Goal: Browse casually: Explore the website without a specific task or goal

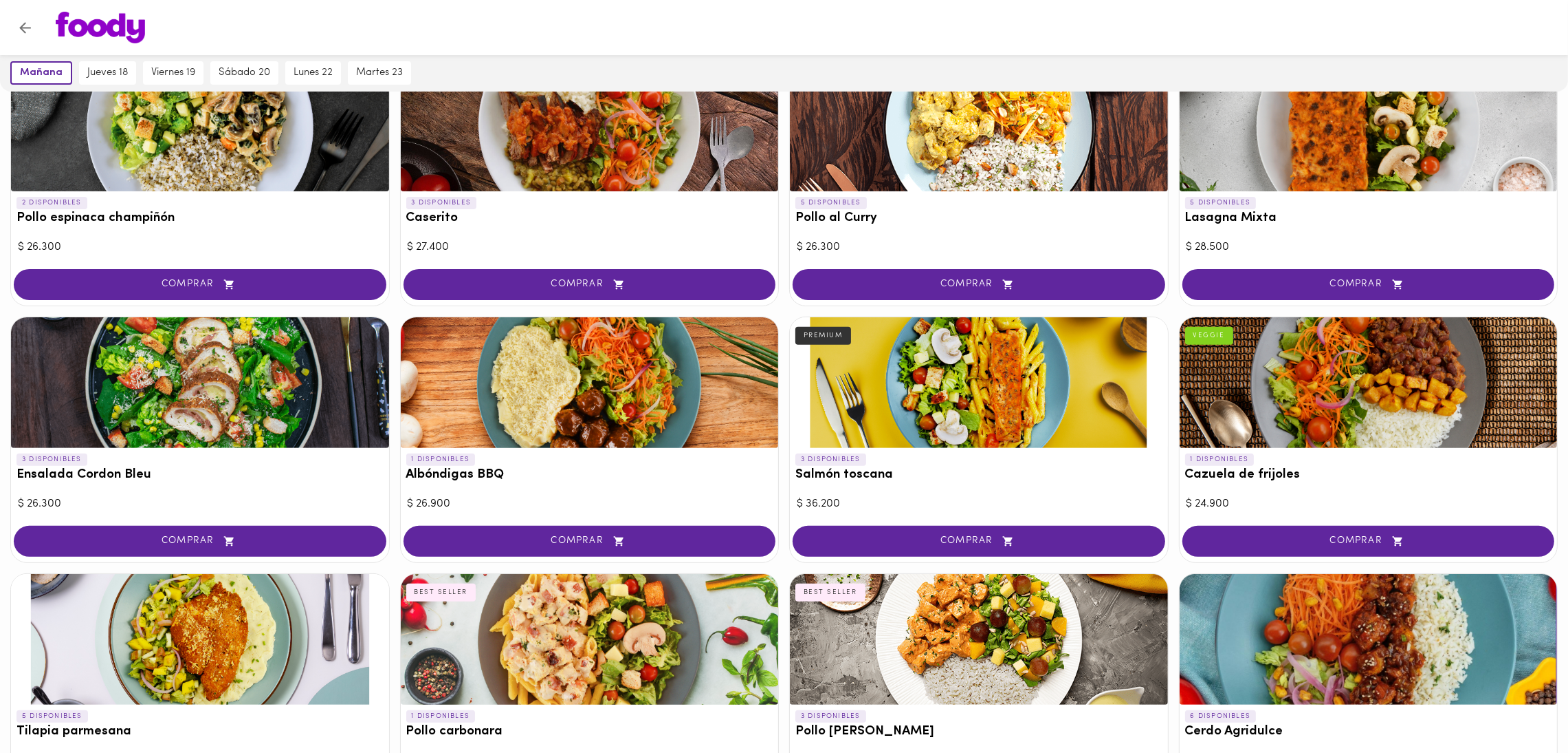
scroll to position [1071, 0]
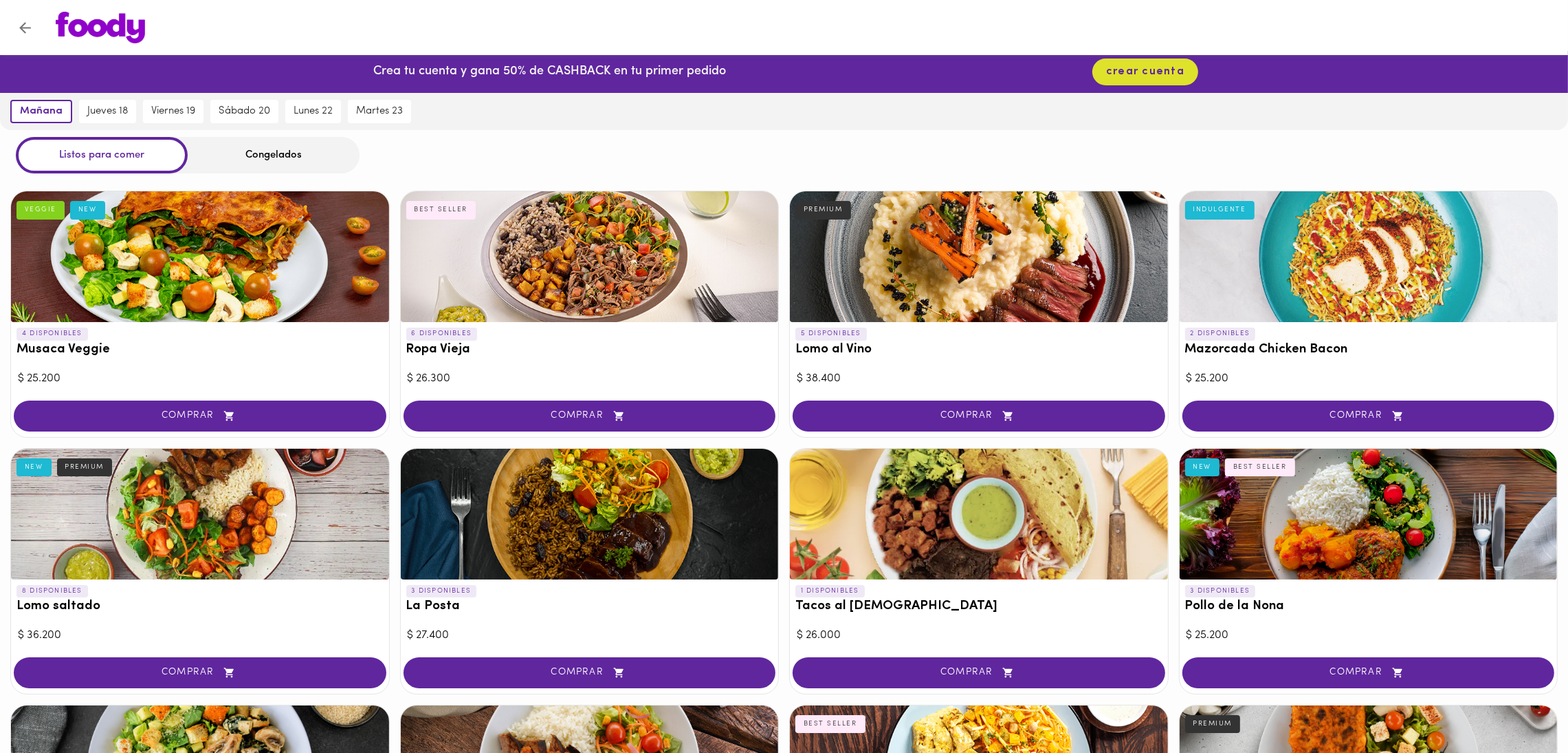
scroll to position [0, 0]
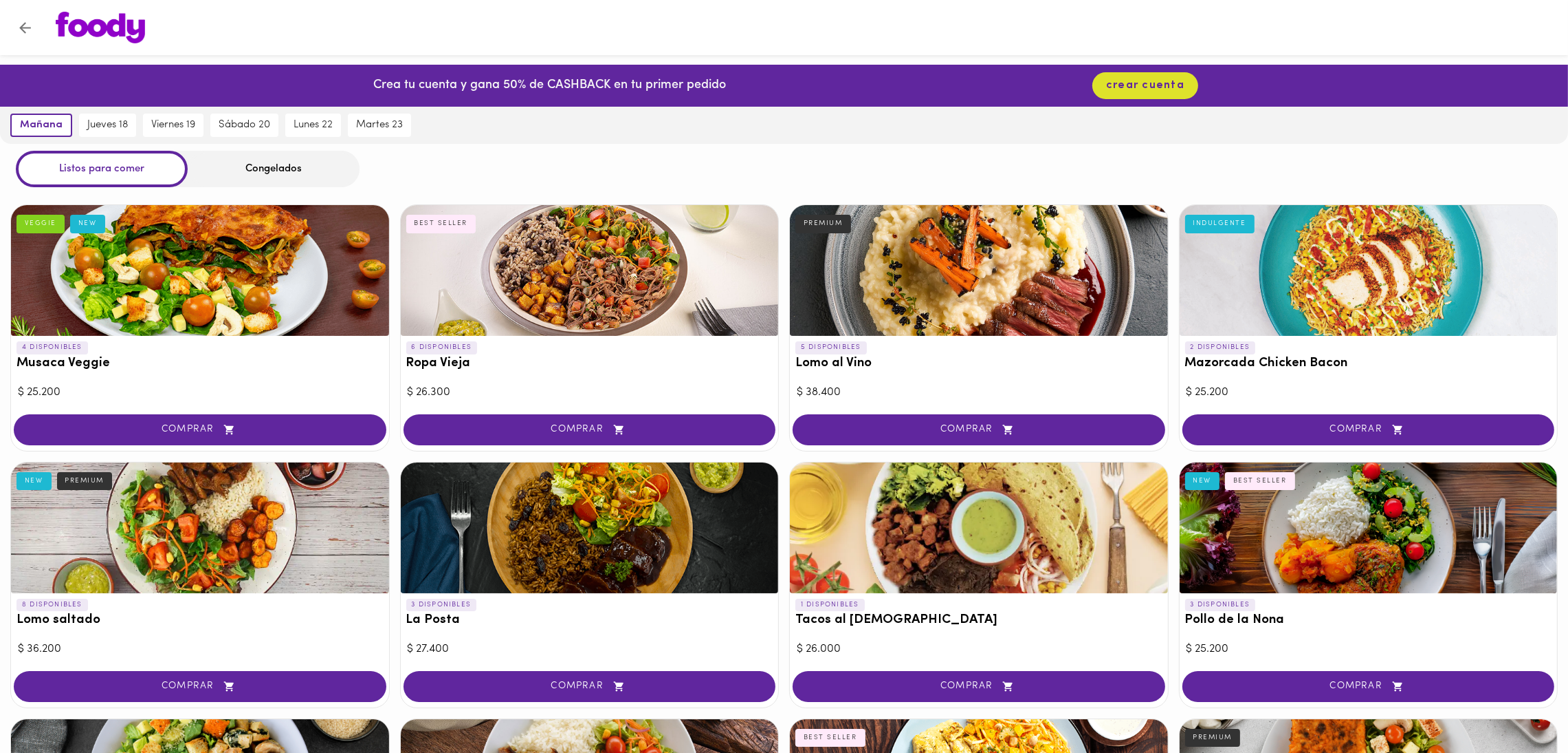
click at [228, 163] on div "Congelados" at bounding box center [273, 169] width 172 height 36
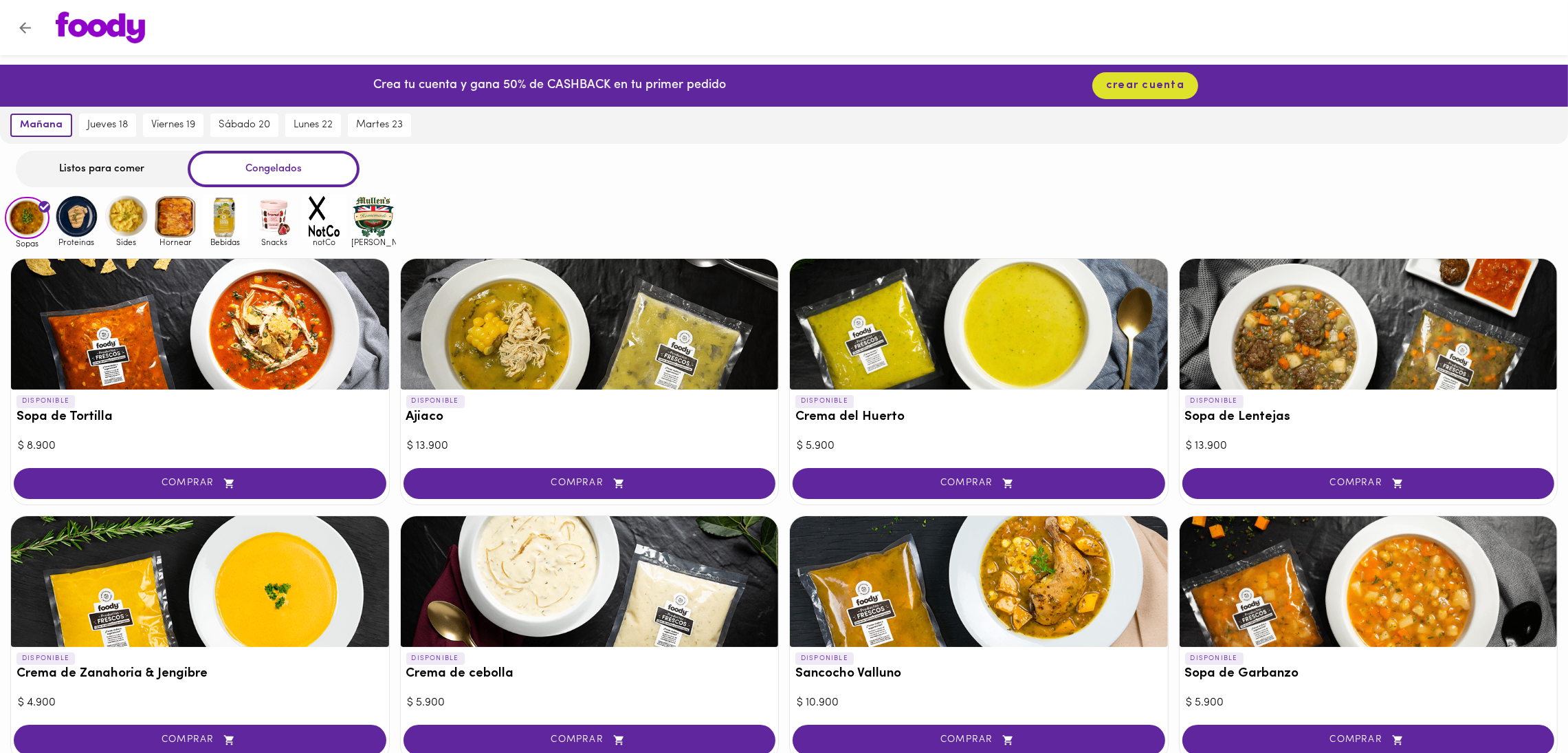
click at [332, 211] on img at bounding box center [324, 216] width 45 height 45
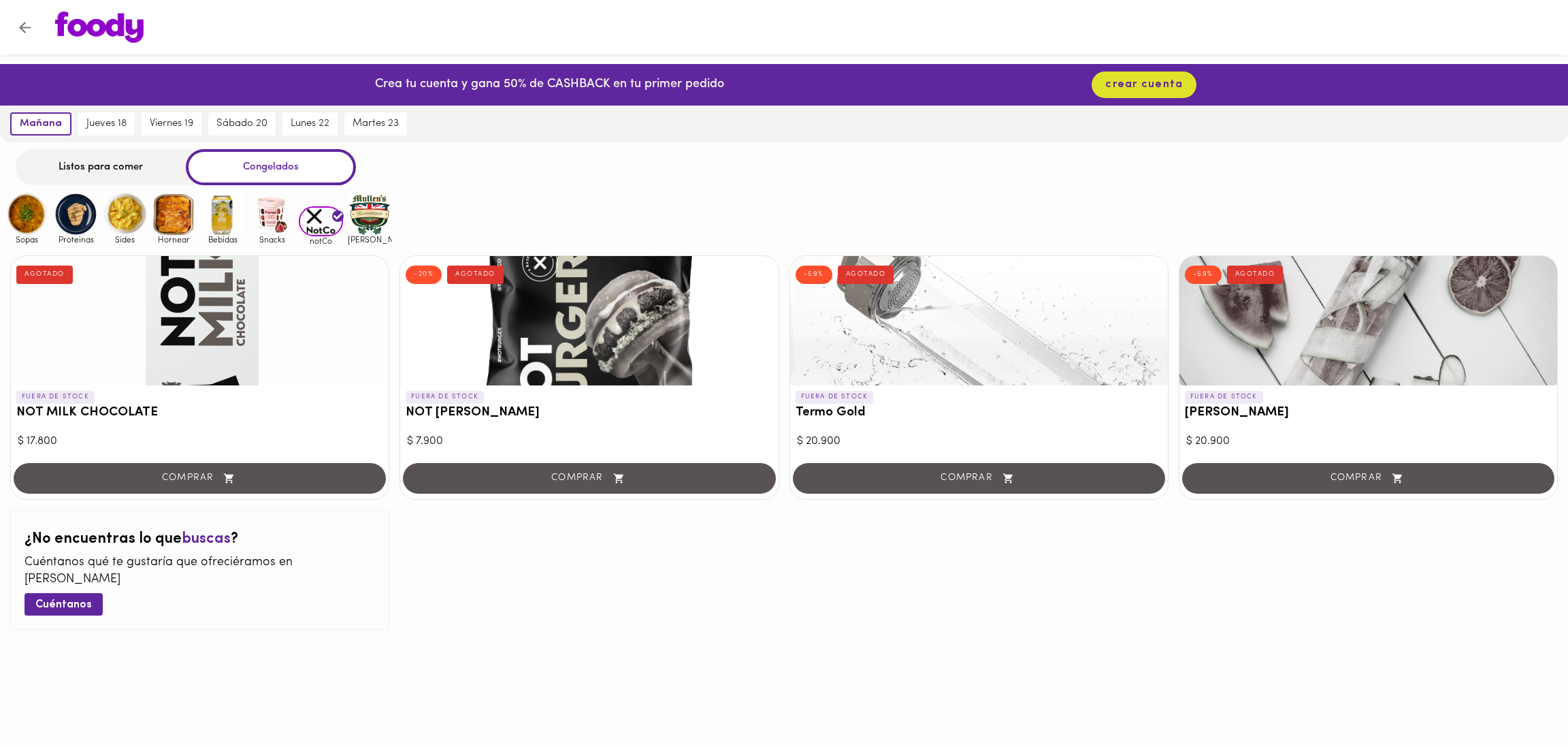
click at [389, 203] on img at bounding box center [370, 214] width 44 height 44
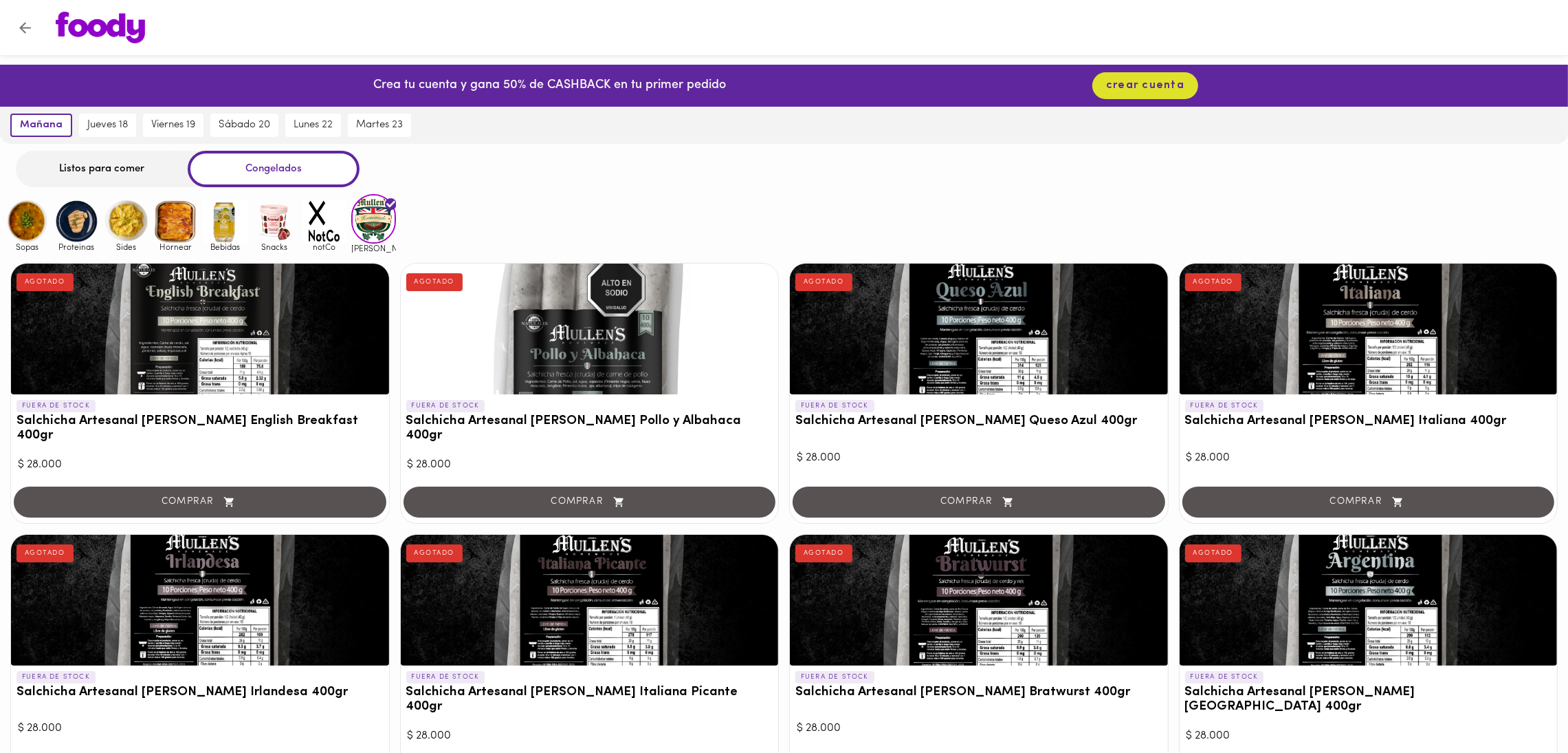
click at [380, 208] on img at bounding box center [374, 218] width 45 height 49
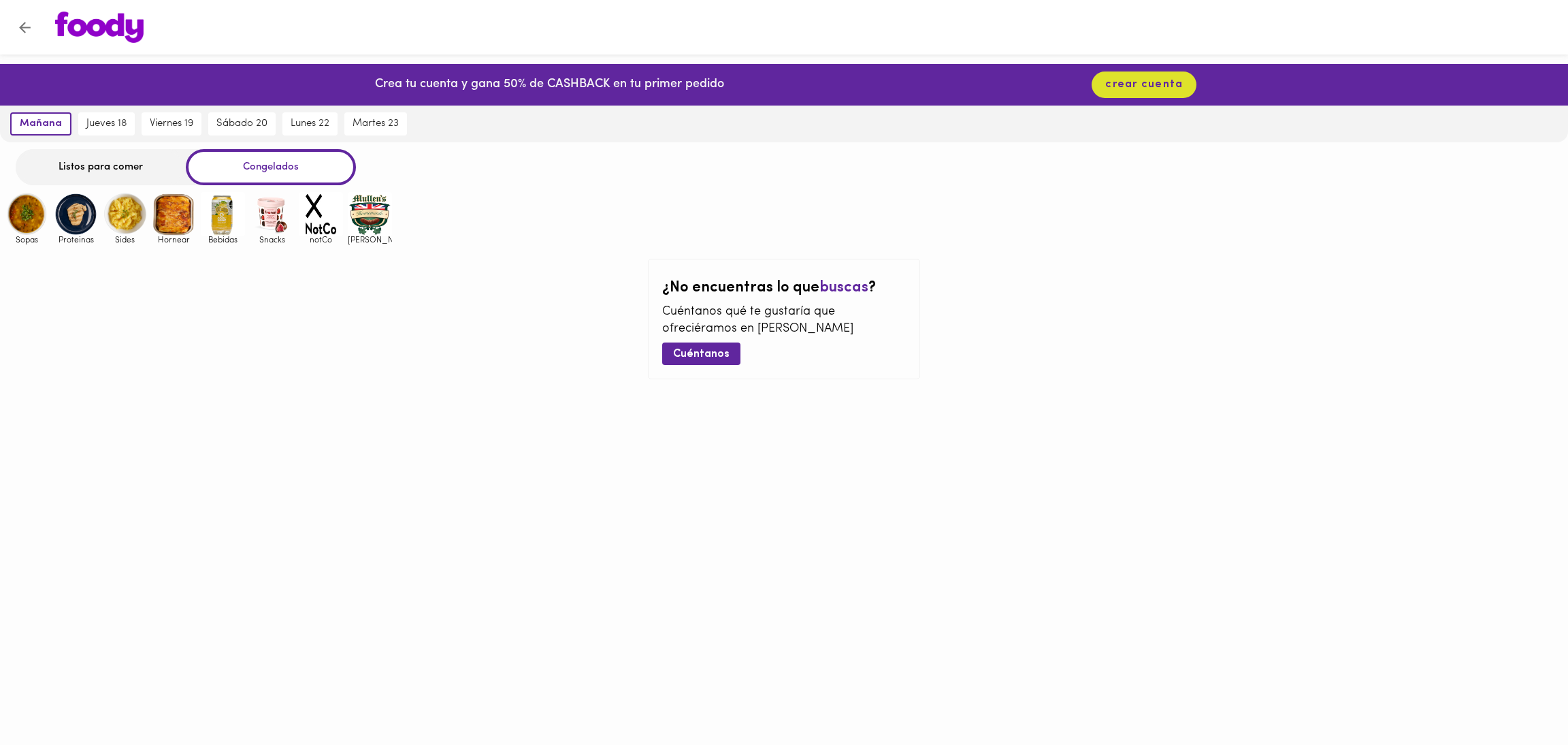
click at [373, 208] on img at bounding box center [370, 214] width 44 height 44
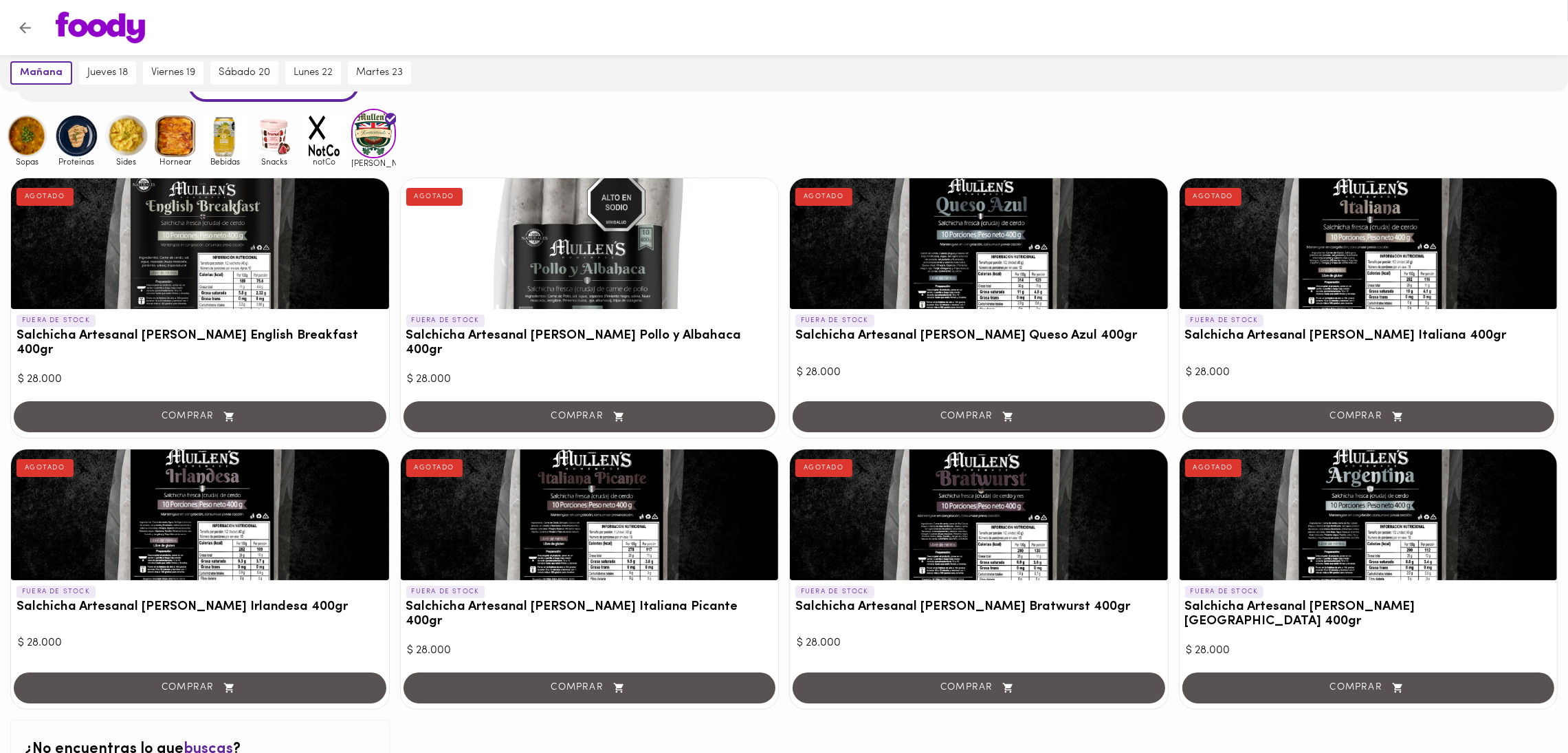
scroll to position [122, 0]
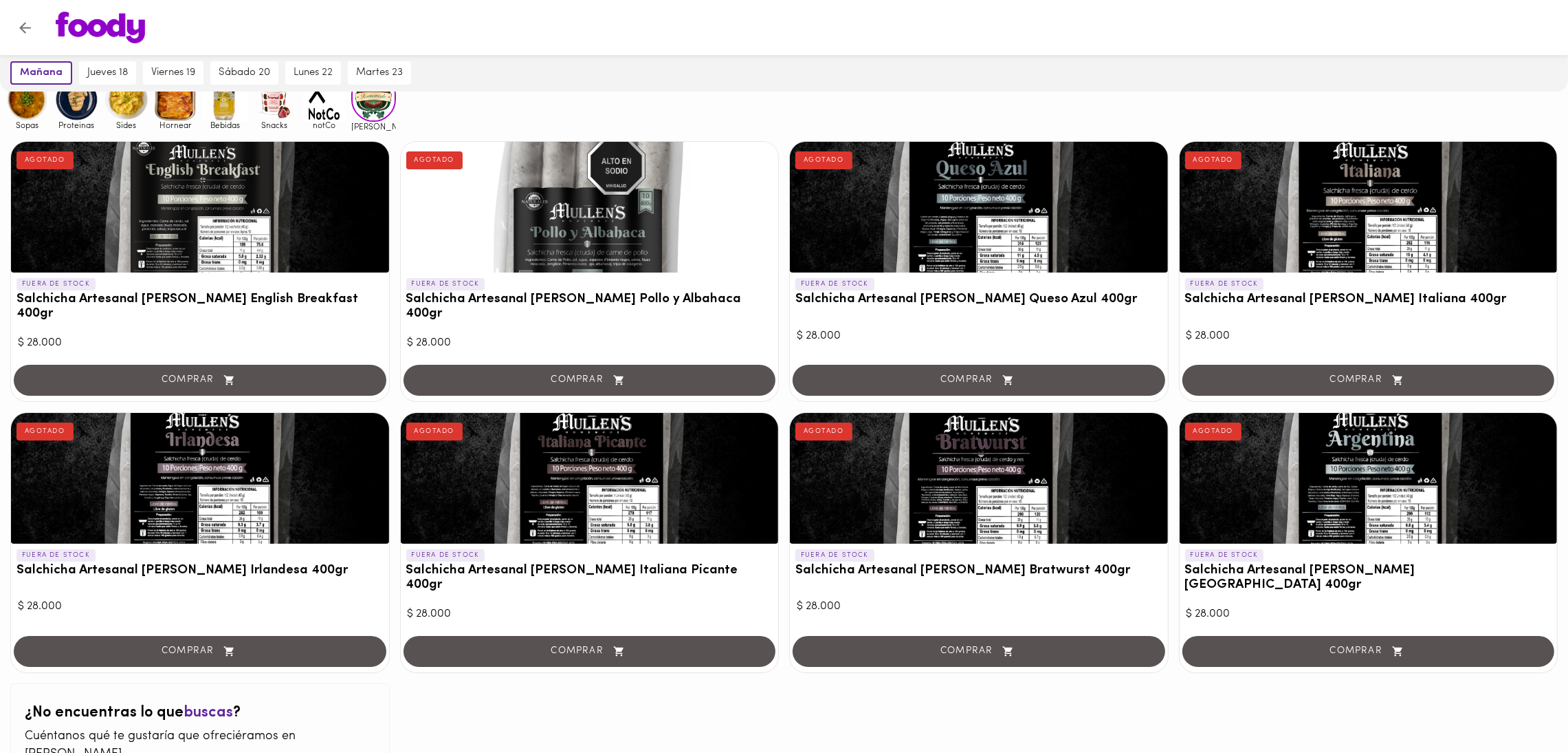
click at [264, 124] on span "Snacks" at bounding box center [274, 124] width 45 height 9
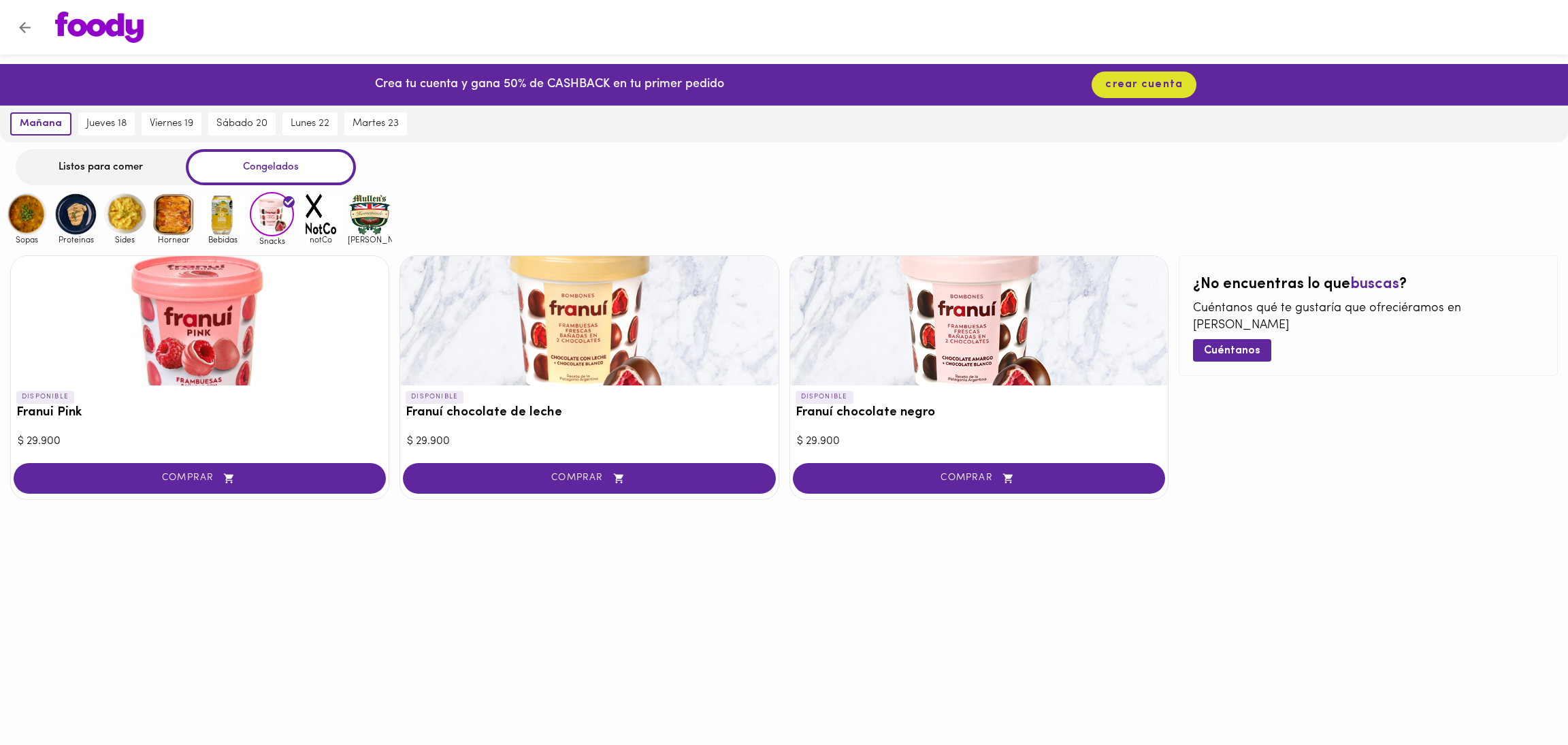
click at [232, 203] on img at bounding box center [223, 214] width 44 height 44
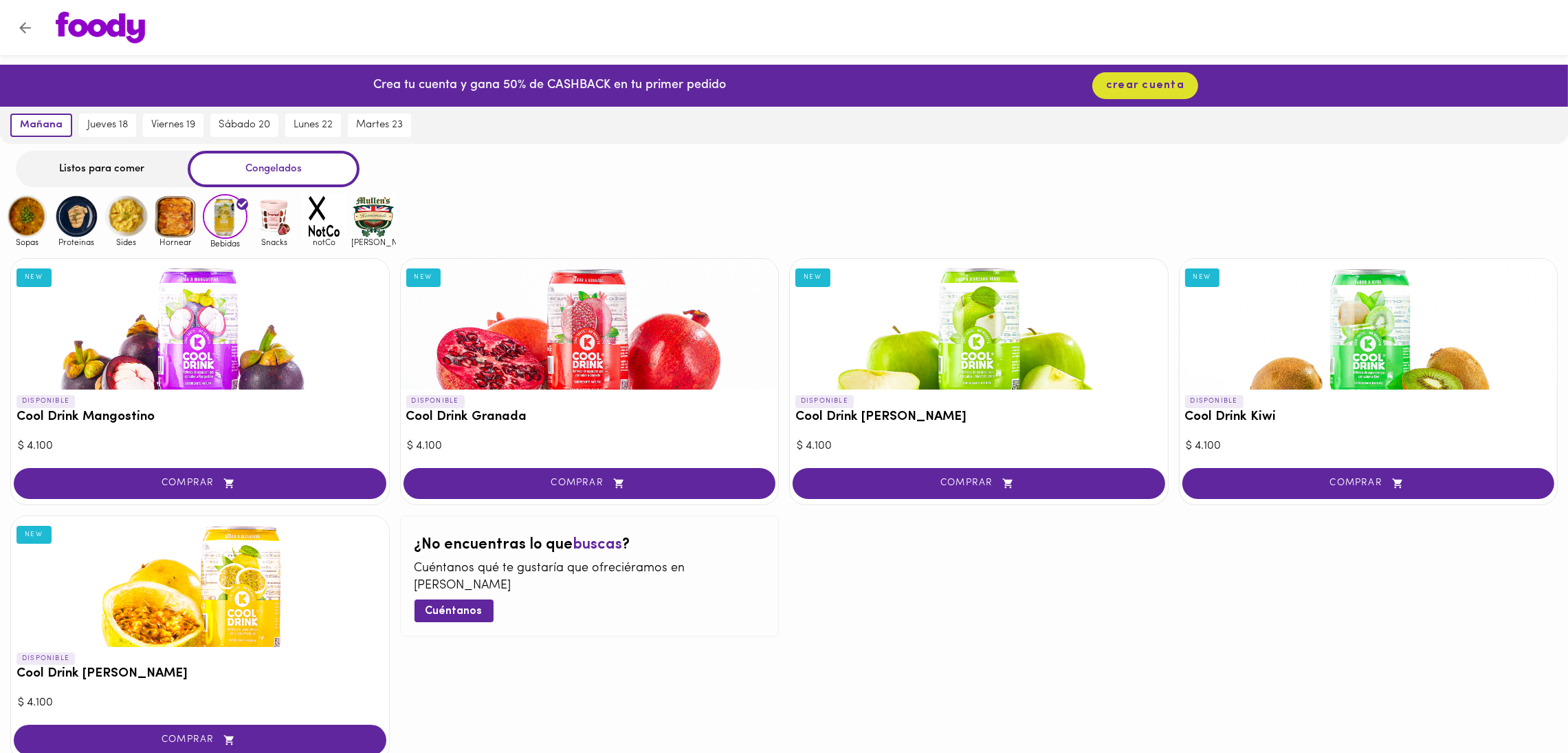
click at [273, 240] on span "Snacks" at bounding box center [274, 241] width 45 height 9
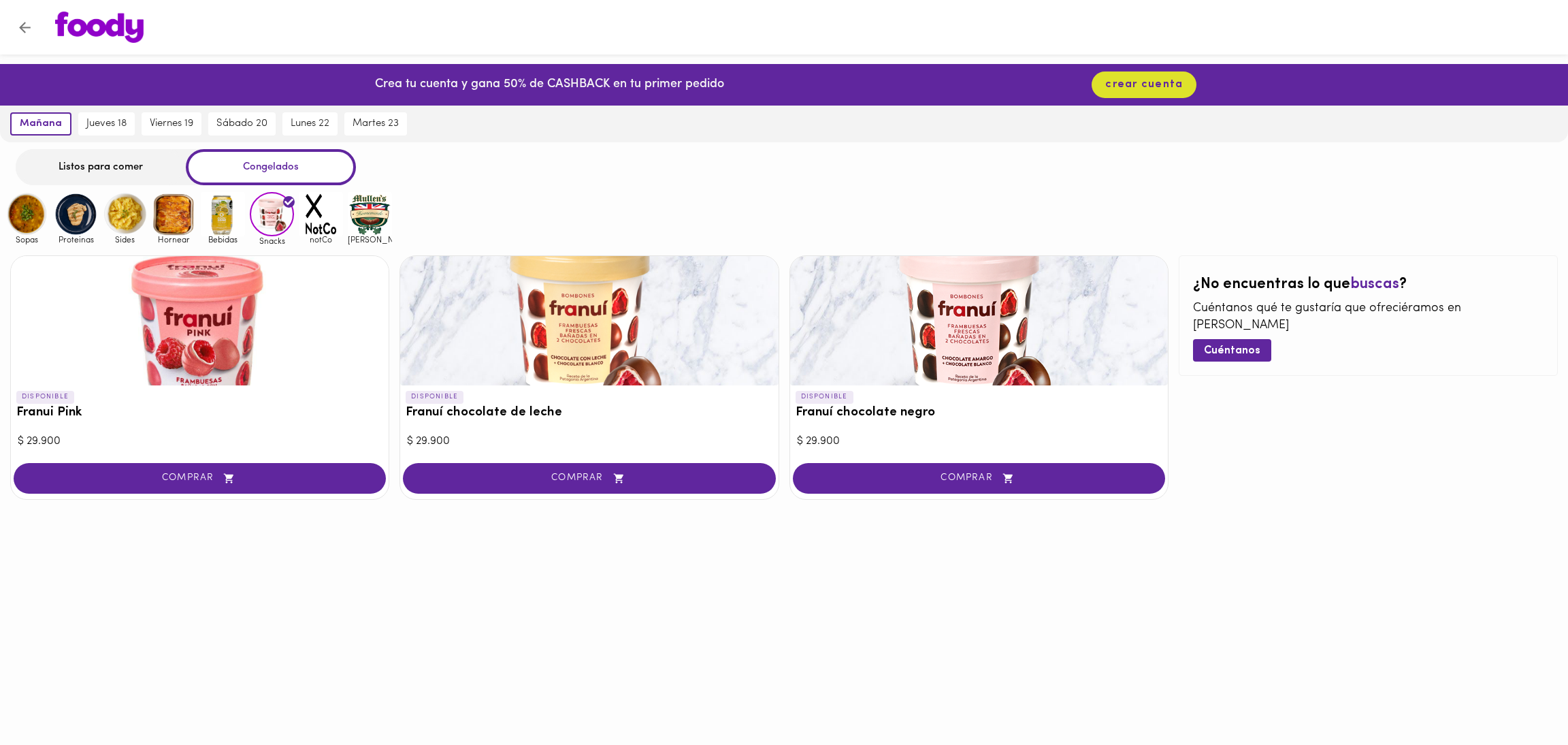
click at [175, 208] on img at bounding box center [174, 214] width 44 height 44
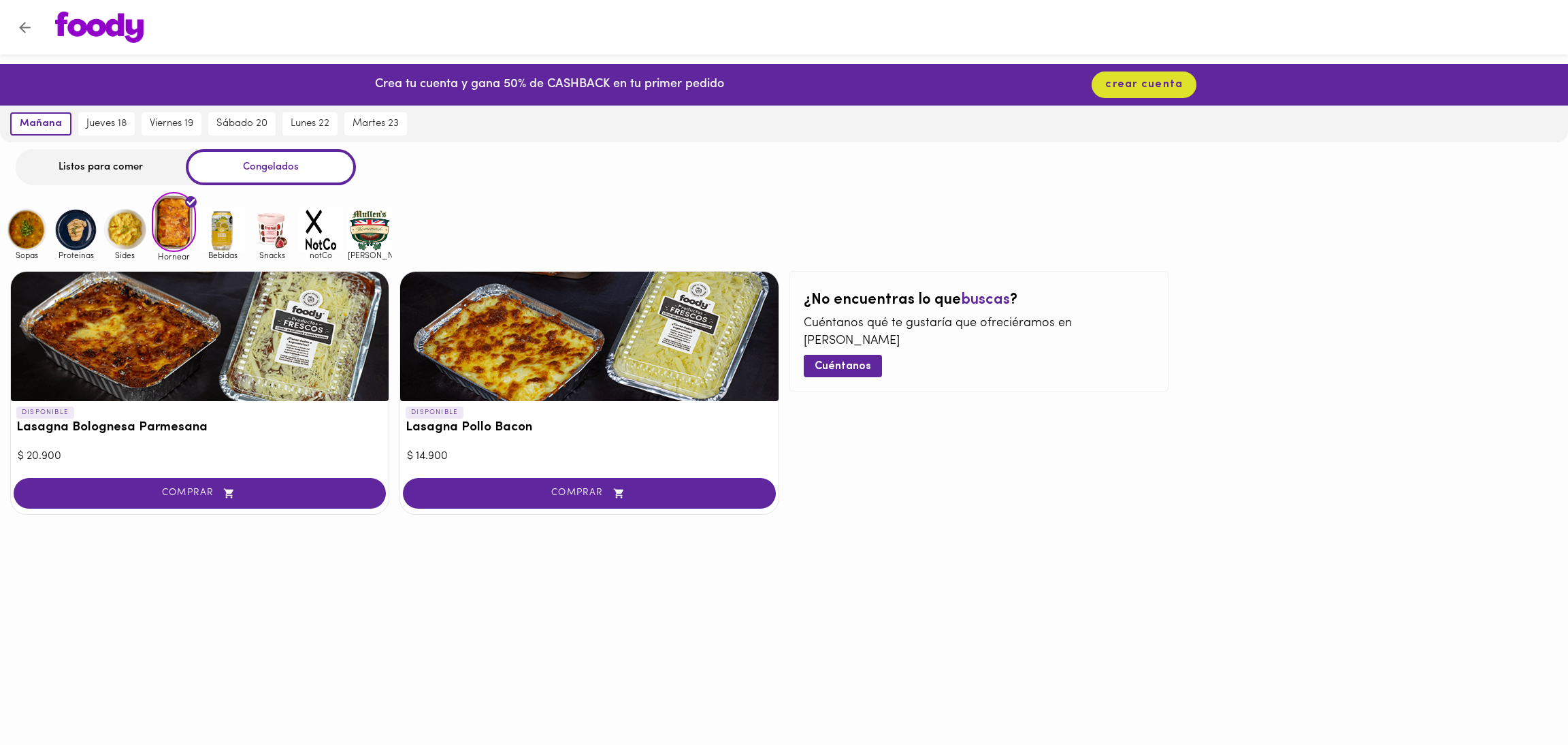
click at [121, 213] on img at bounding box center [125, 230] width 44 height 44
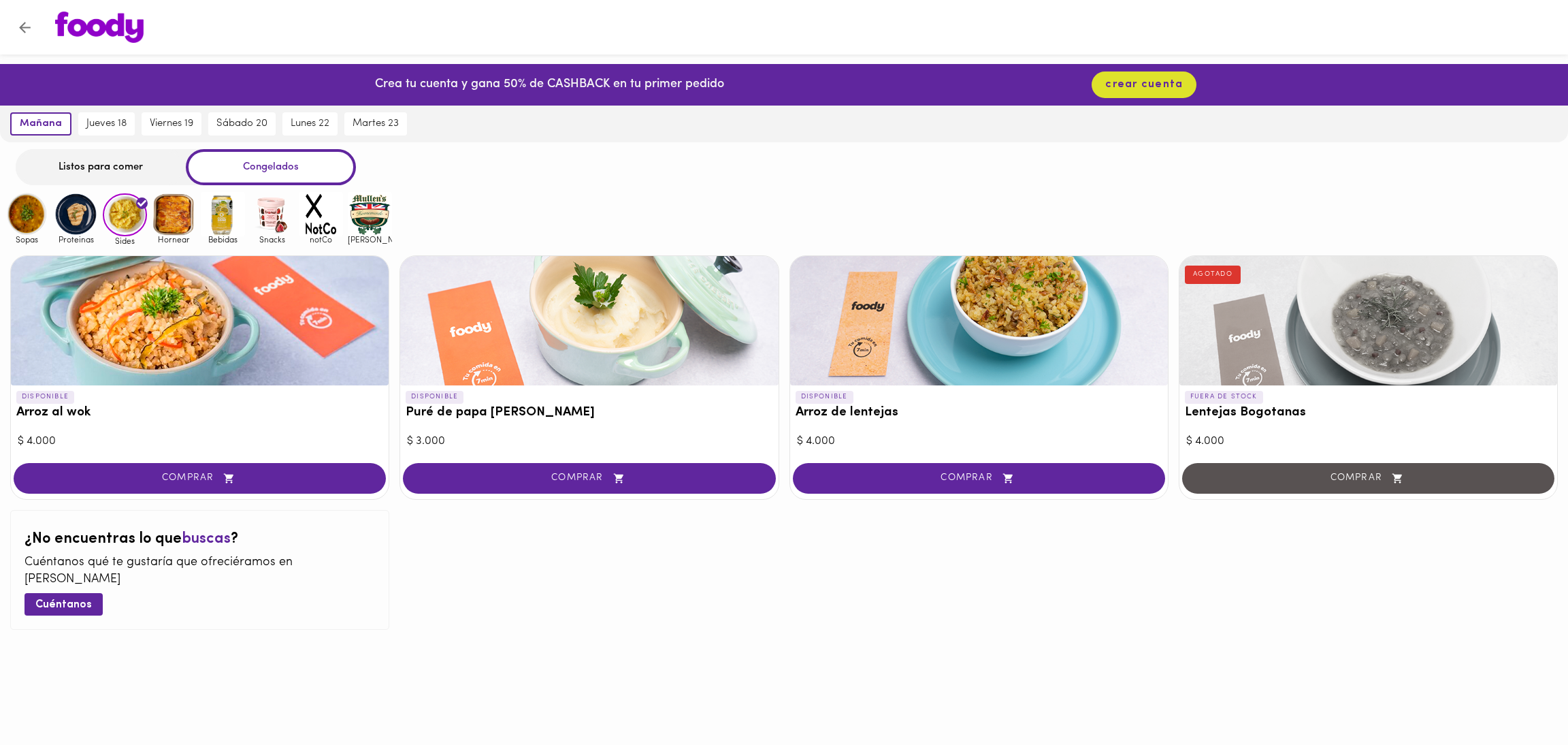
click at [81, 225] on img at bounding box center [76, 214] width 44 height 44
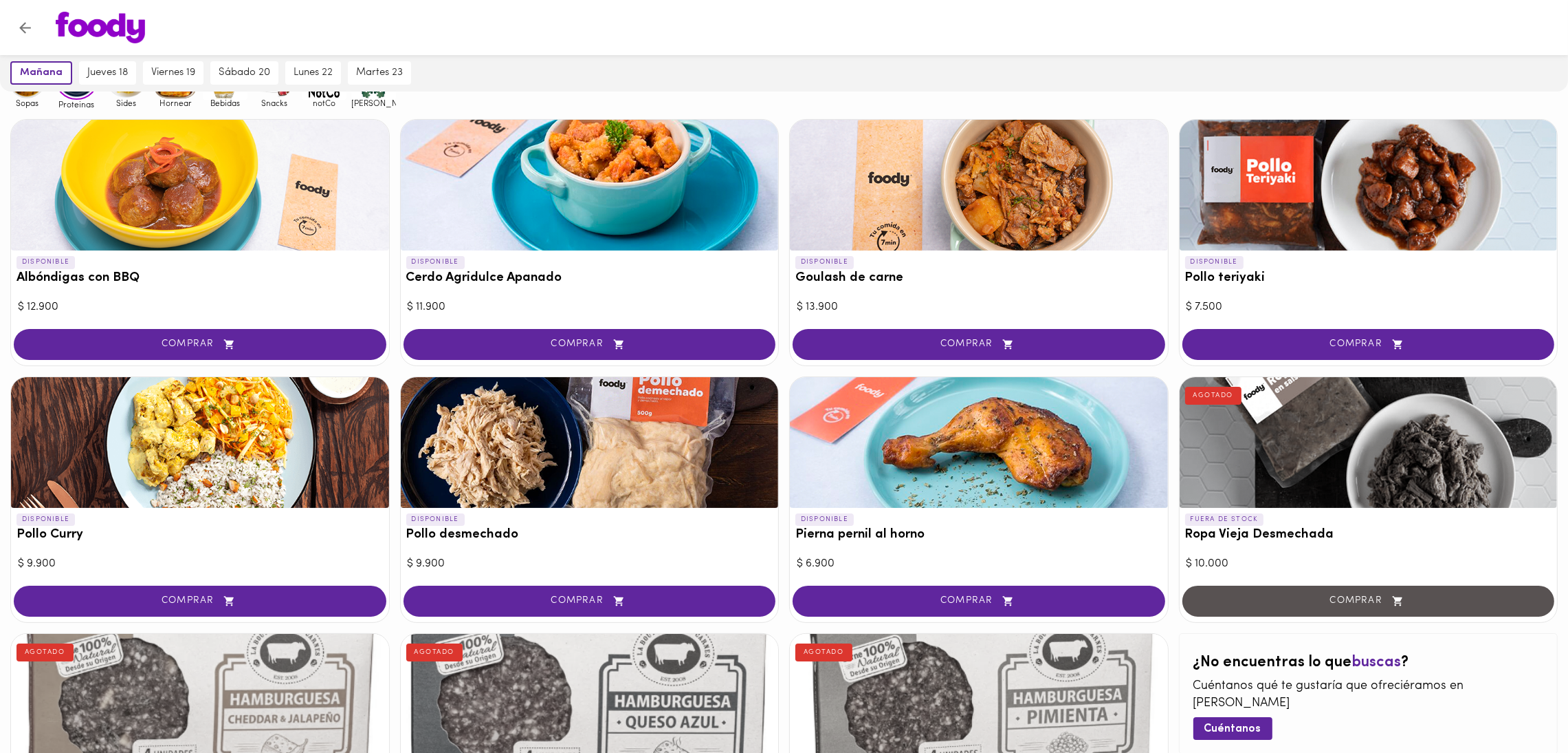
scroll to position [139, 0]
